Goal: Task Accomplishment & Management: Manage account settings

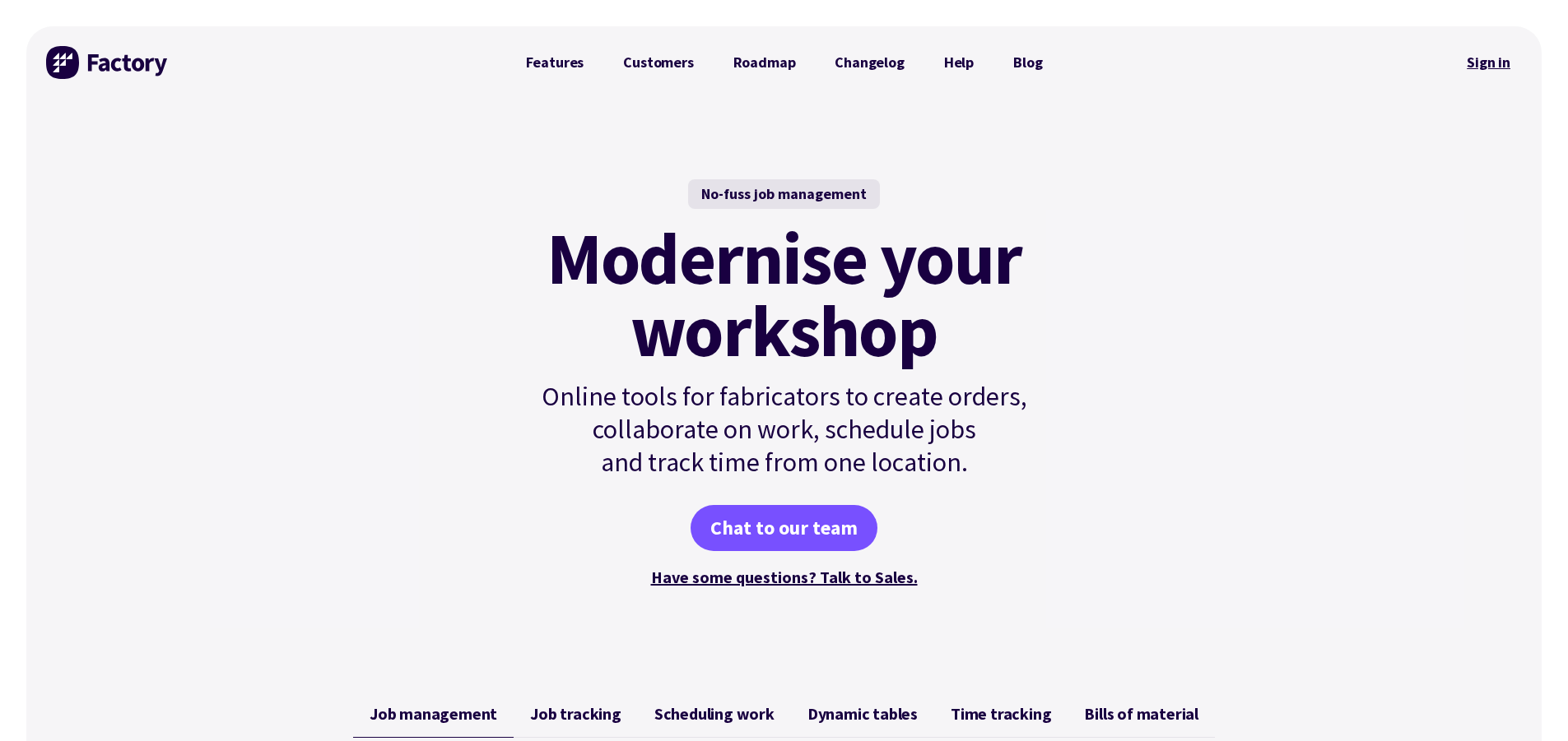
click at [1476, 60] on link "Sign in" at bounding box center [1489, 62] width 67 height 38
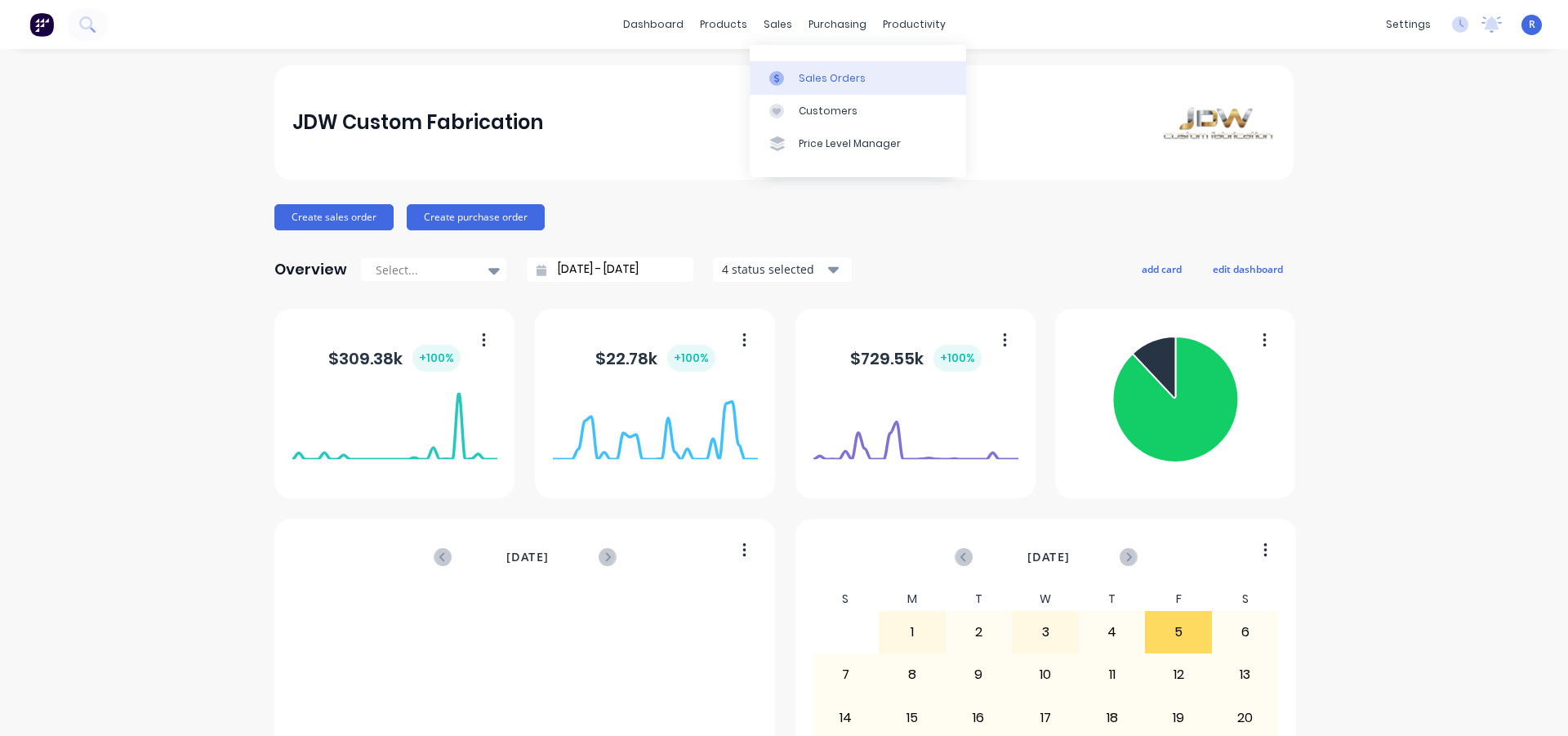
click at [807, 72] on div "Sales Orders" at bounding box center [832, 78] width 67 height 14
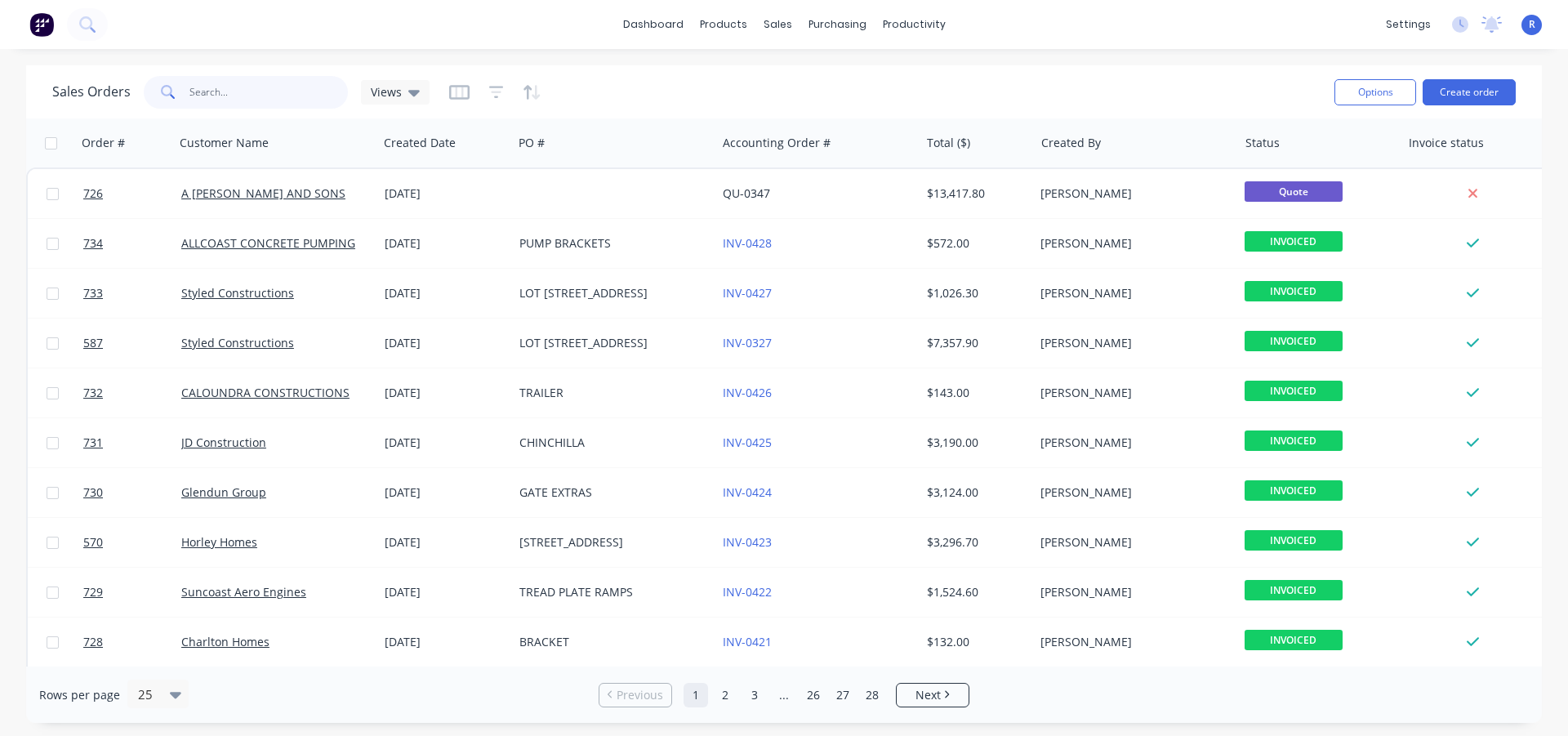
click at [222, 102] on input "text" at bounding box center [269, 92] width 159 height 33
type input "elysium"
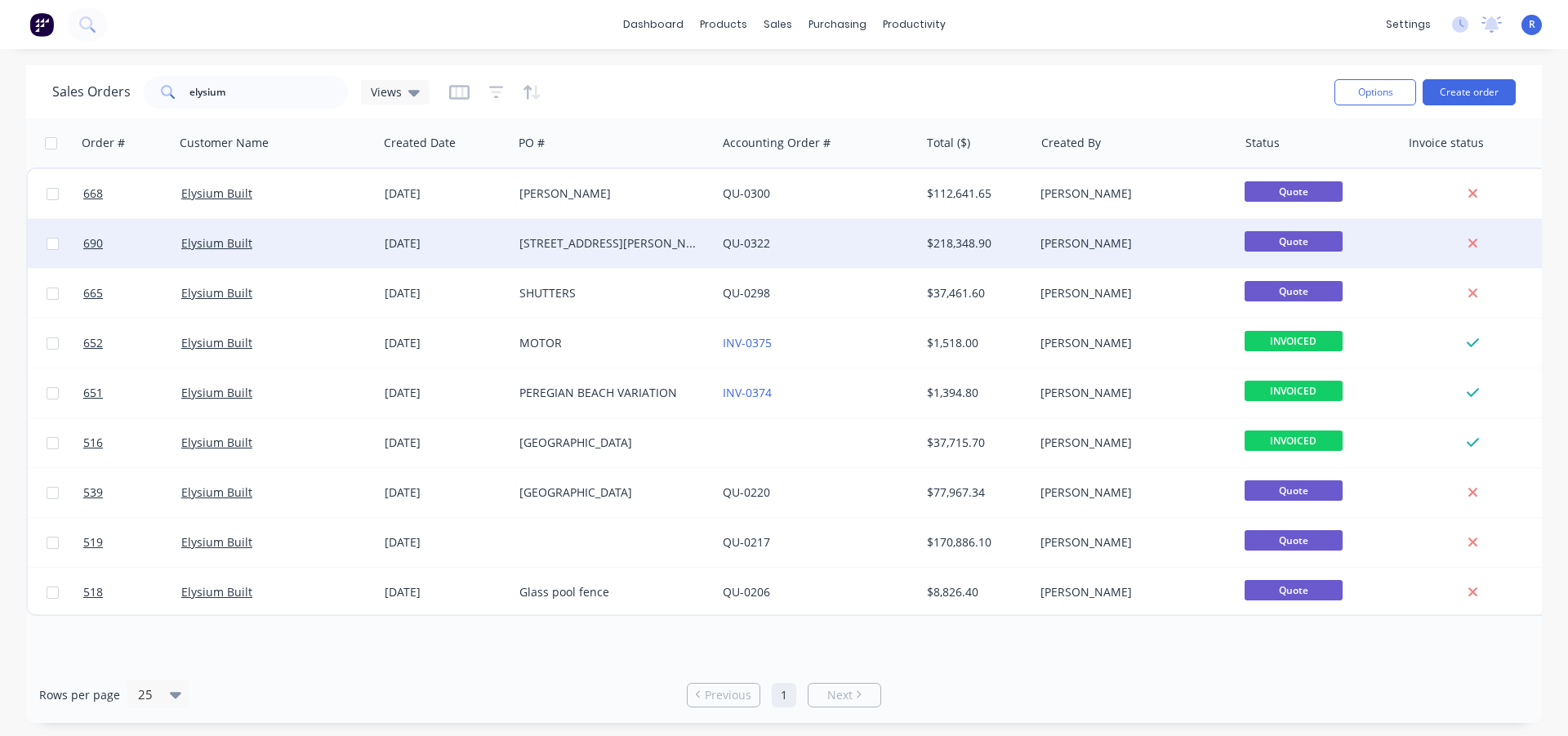
click at [636, 240] on div "[STREET_ADDRESS][PERSON_NAME]" at bounding box center [610, 243] width 181 height 16
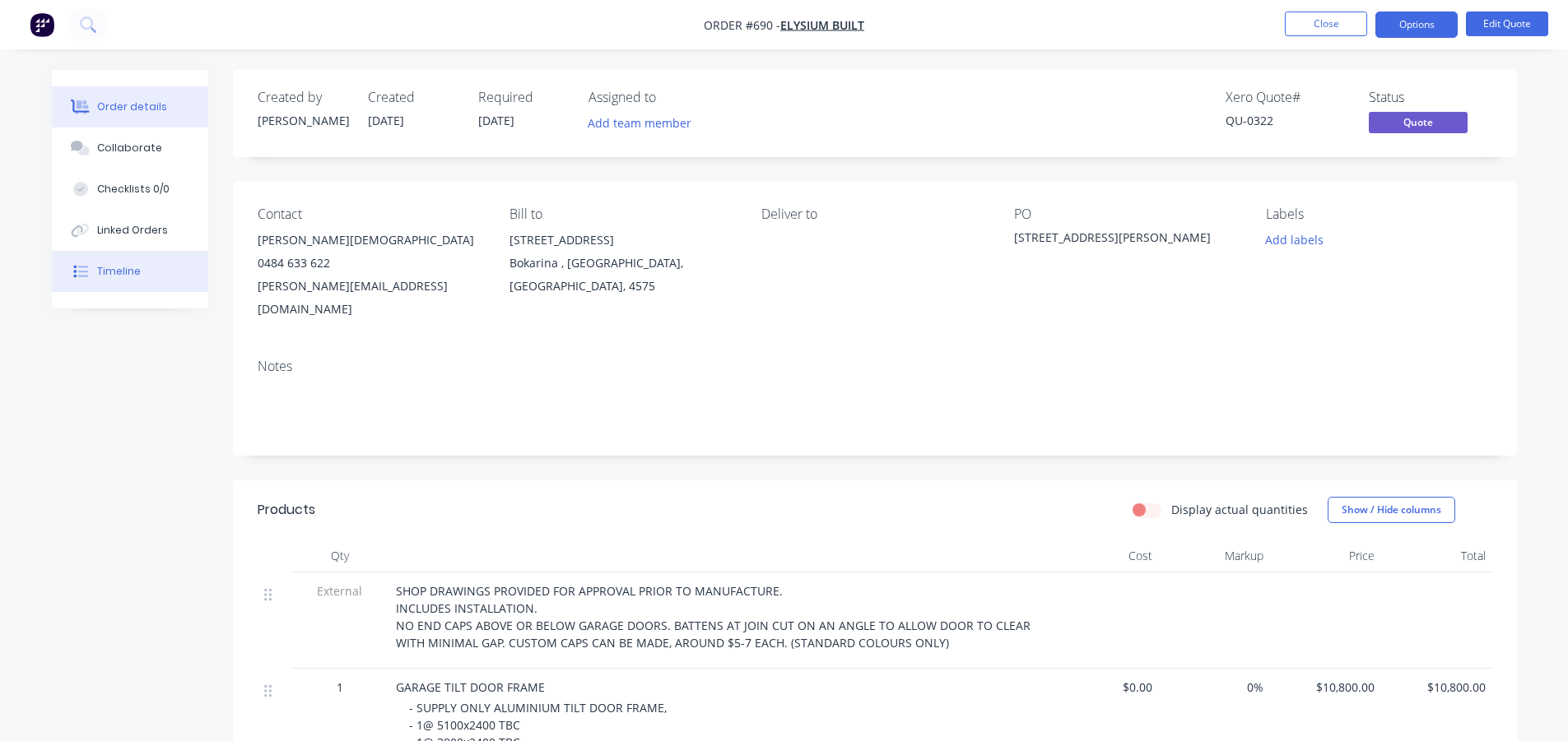
click at [114, 269] on div "Timeline" at bounding box center [118, 271] width 44 height 14
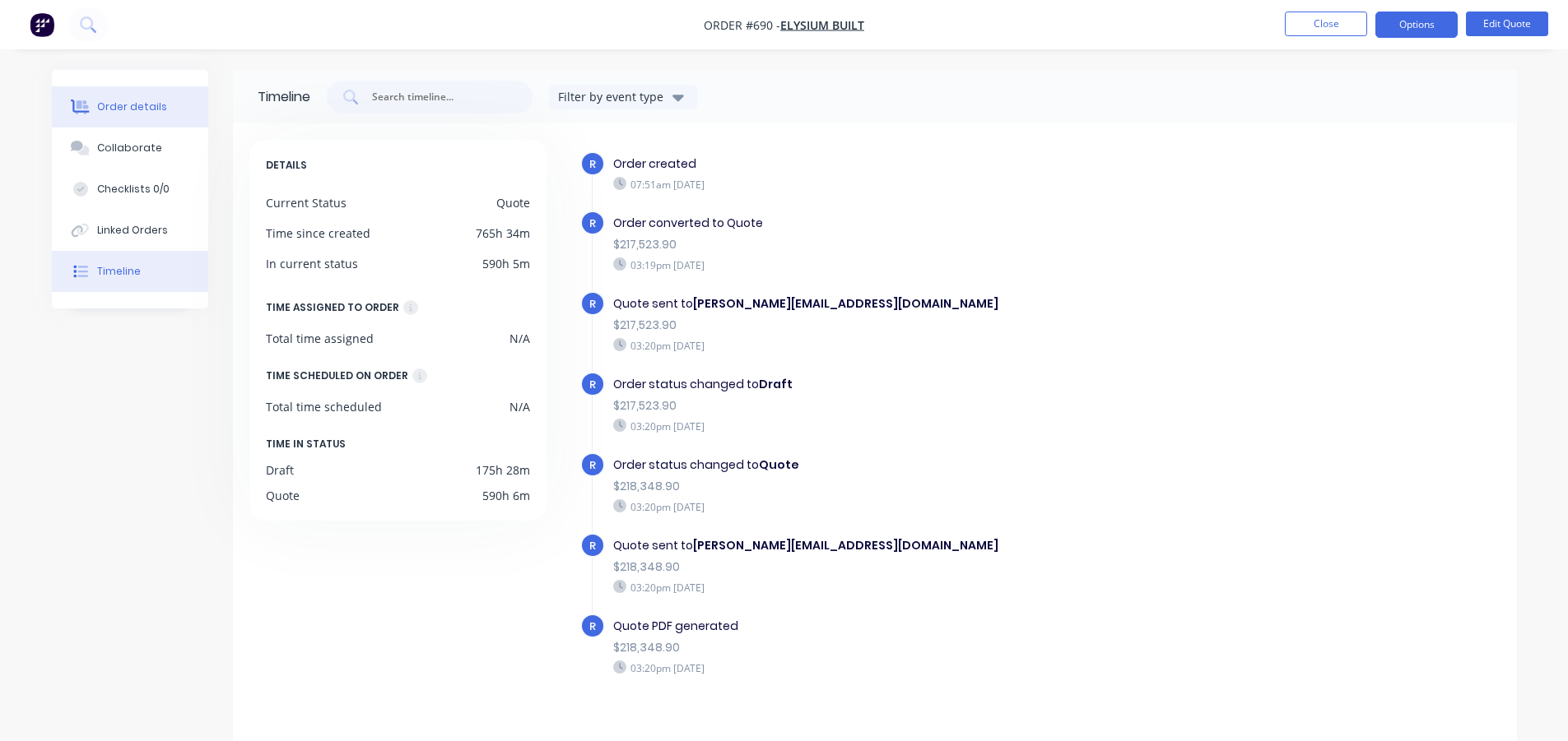
click at [135, 95] on button "Order details" at bounding box center [131, 106] width 157 height 42
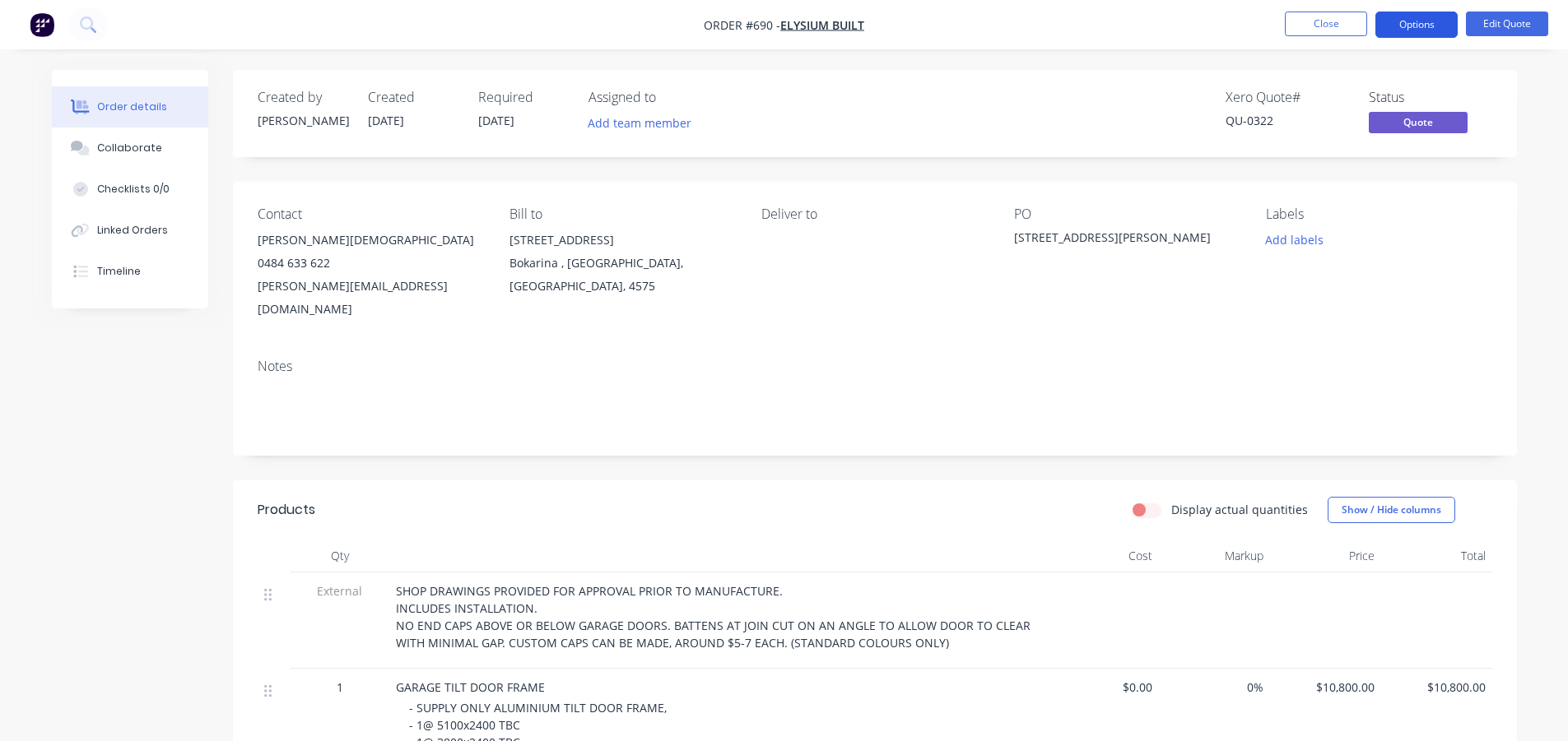
click at [1402, 28] on button "Options" at bounding box center [1416, 24] width 82 height 26
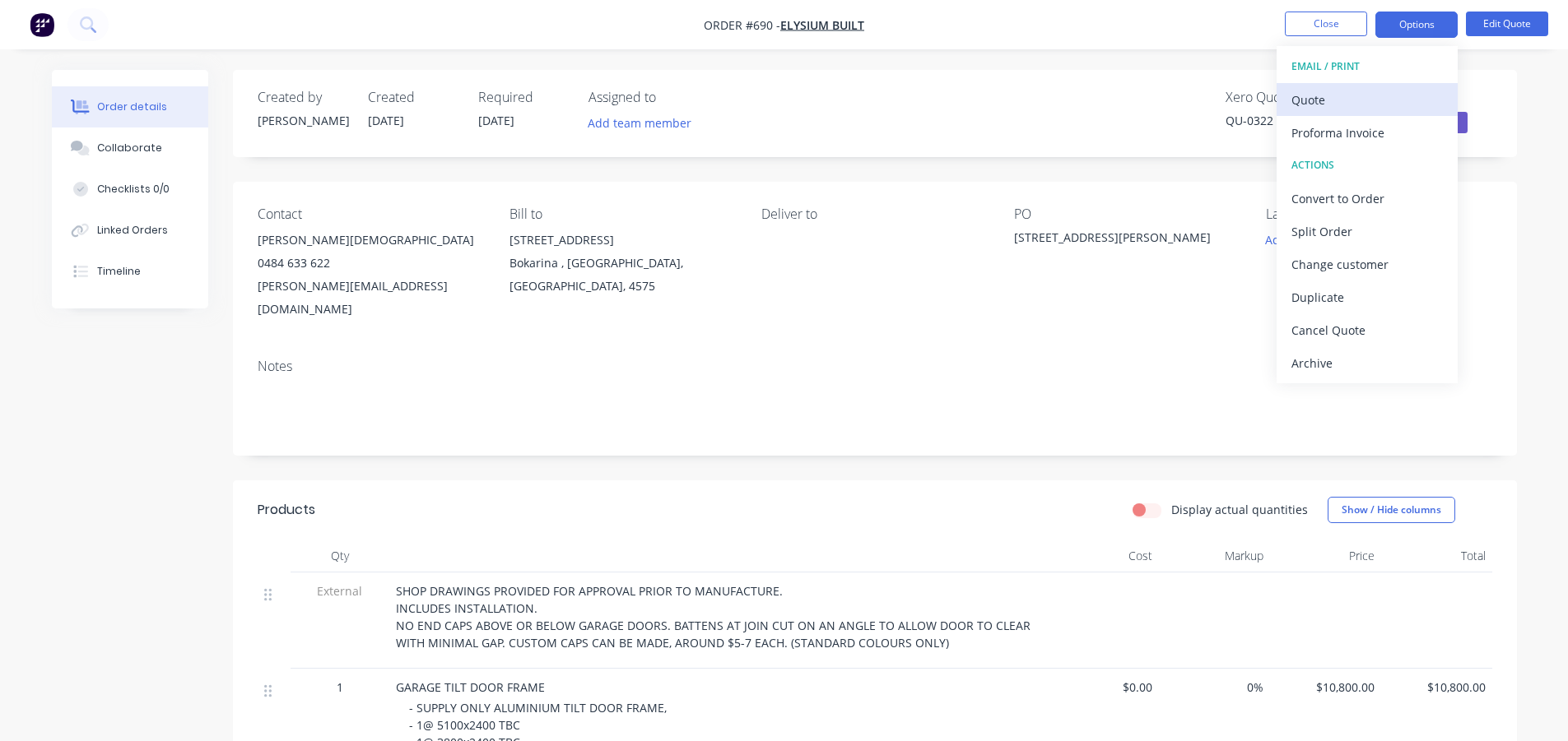
click at [1329, 94] on div "Quote" at bounding box center [1367, 100] width 152 height 24
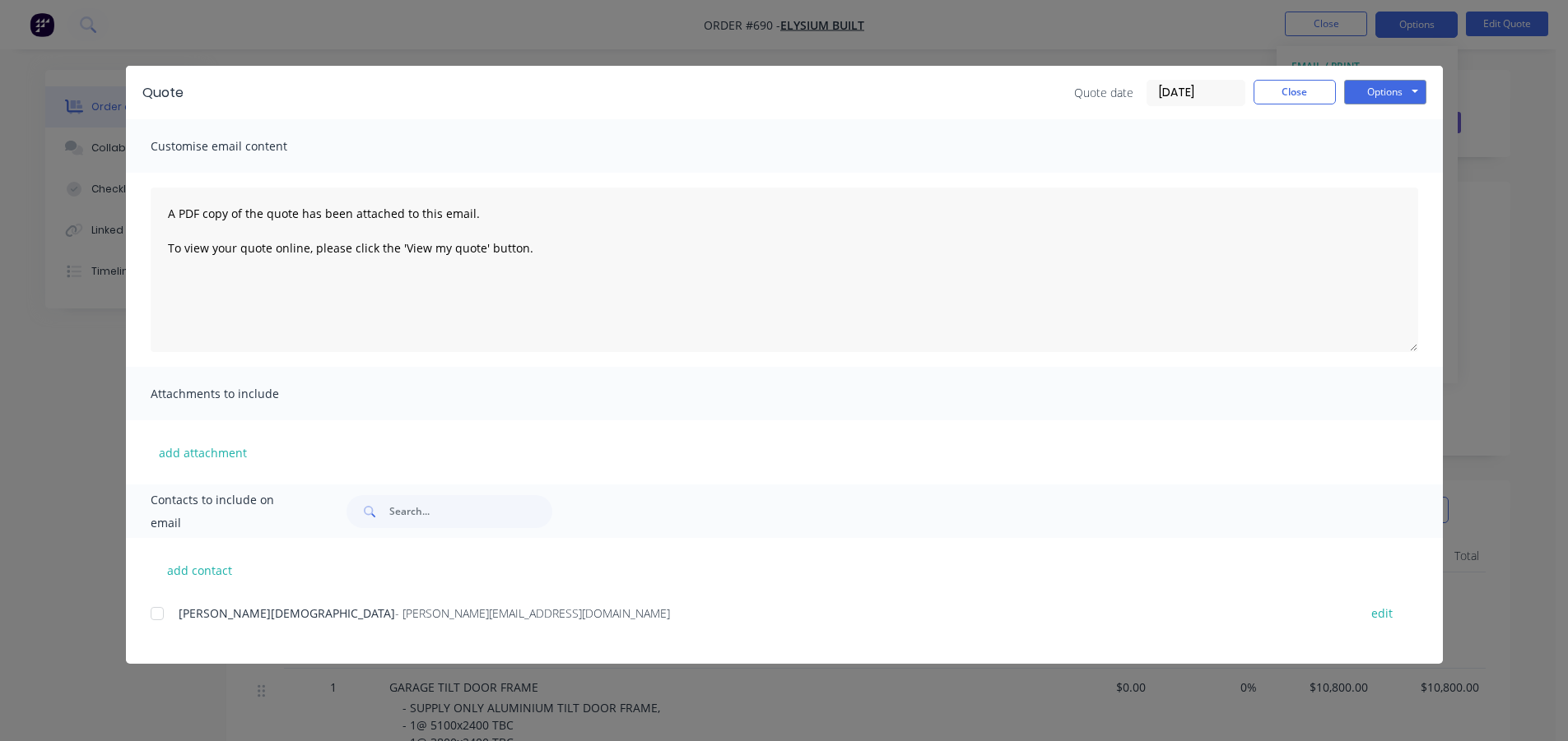
click at [159, 615] on div at bounding box center [158, 613] width 33 height 33
click at [1369, 94] on button "Options" at bounding box center [1385, 93] width 82 height 25
click at [1373, 175] on button "Email" at bounding box center [1397, 176] width 105 height 27
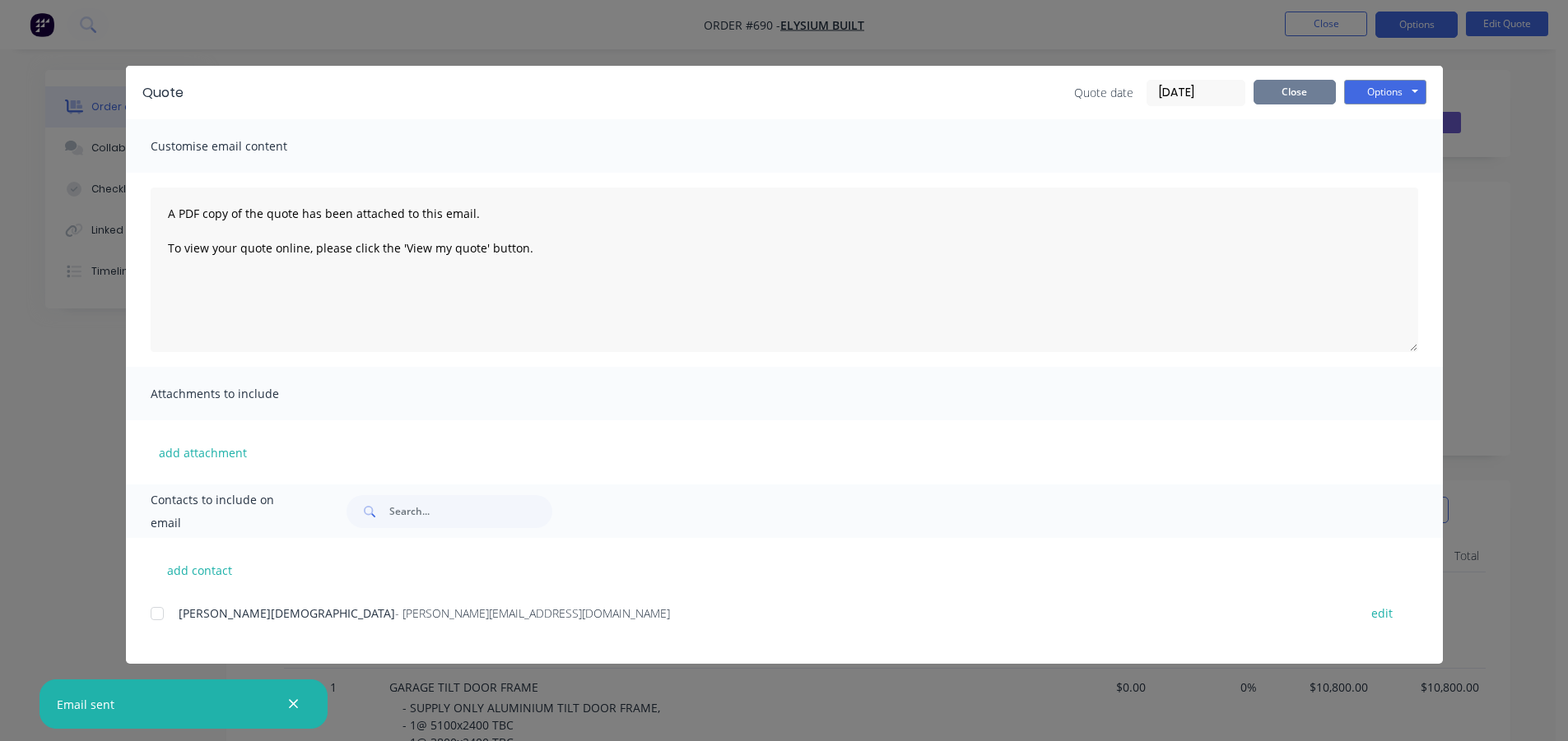
click at [1288, 96] on button "Close" at bounding box center [1294, 93] width 82 height 25
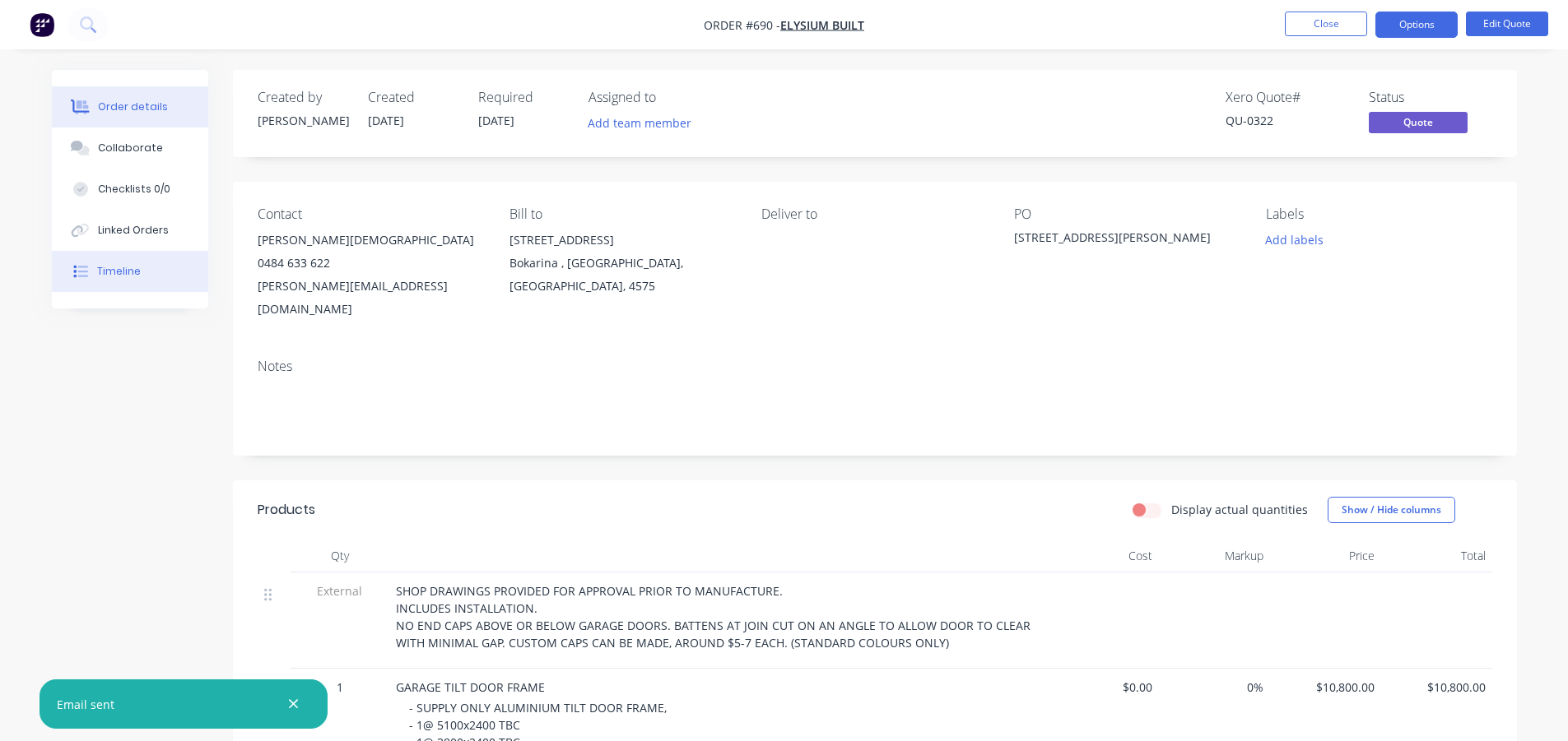
click at [117, 271] on div "Timeline" at bounding box center [118, 271] width 44 height 14
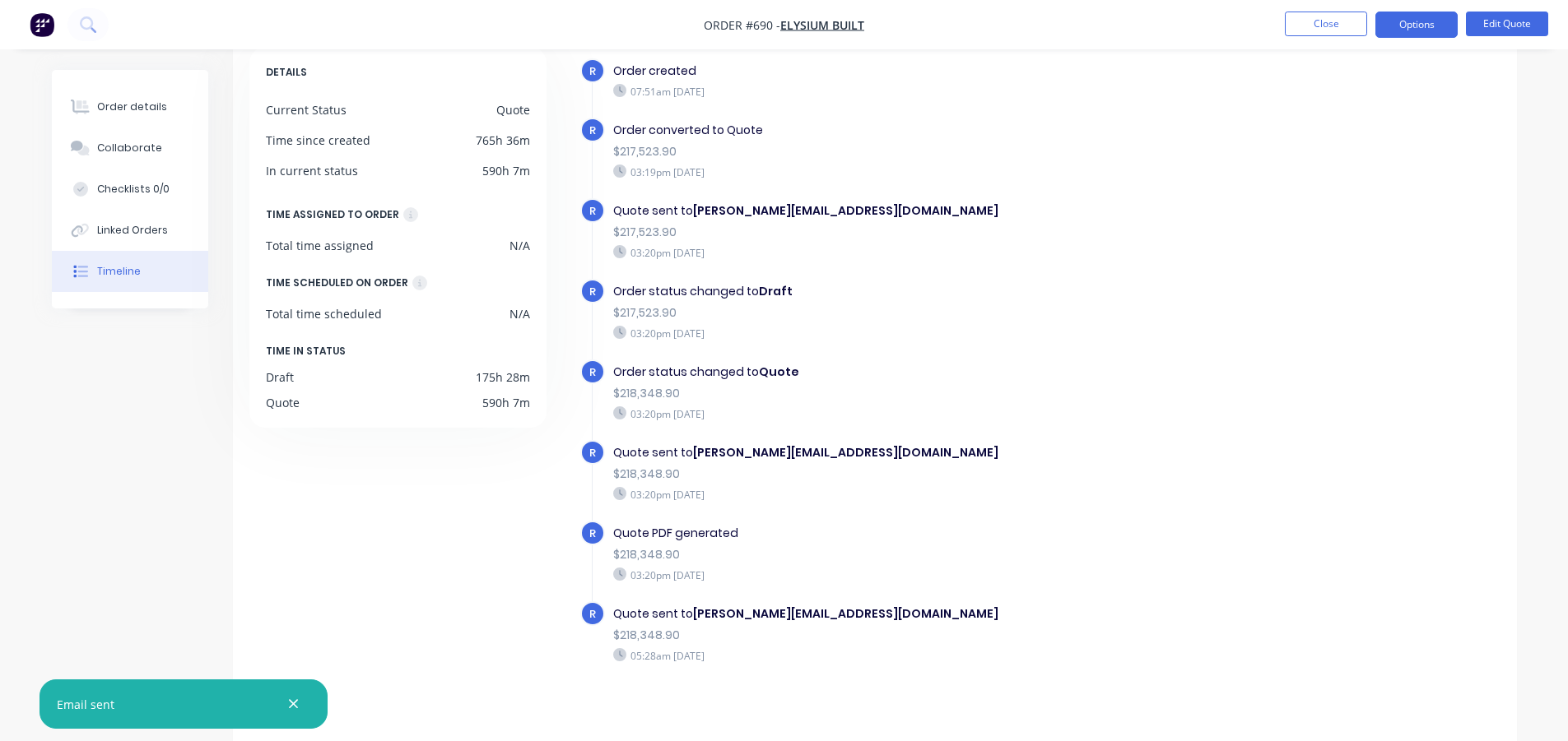
scroll to position [104, 0]
